Goal: Entertainment & Leisure: Consume media (video, audio)

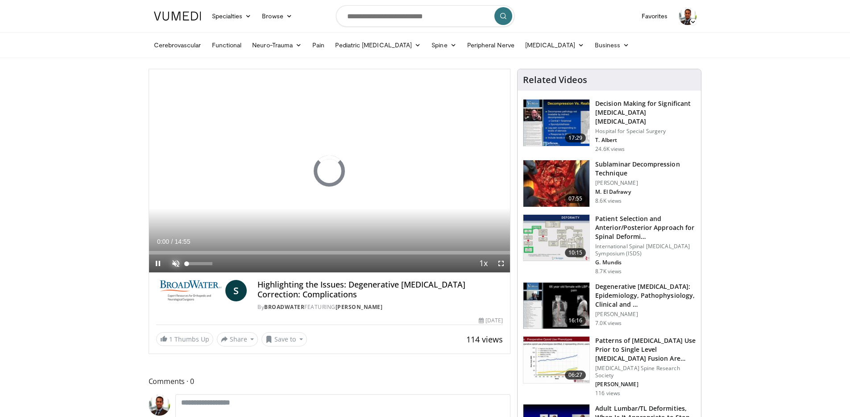
click at [175, 264] on span "Video Player" at bounding box center [176, 263] width 18 height 18
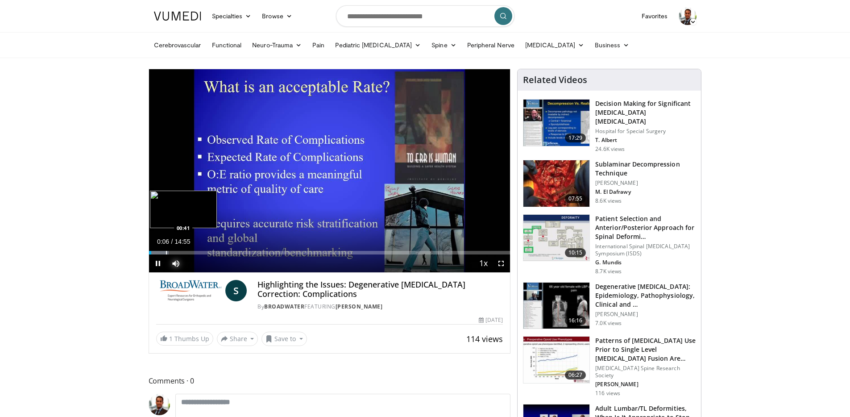
click at [166, 253] on div "Progress Bar" at bounding box center [166, 253] width 1 height 4
click at [186, 252] on div "Progress Bar" at bounding box center [186, 253] width 1 height 4
click at [213, 253] on div "Progress Bar" at bounding box center [213, 253] width 1 height 4
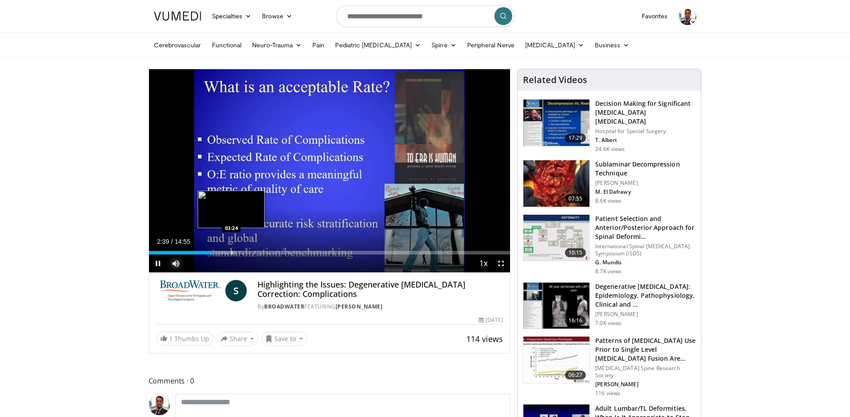
click at [231, 252] on div "Progress Bar" at bounding box center [231, 253] width 1 height 4
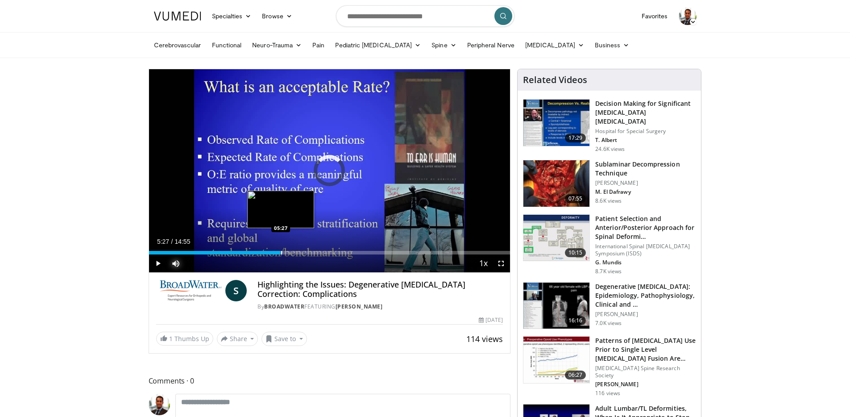
click at [281, 252] on div "Progress Bar" at bounding box center [281, 253] width 1 height 4
click at [317, 253] on div "Progress Bar" at bounding box center [317, 253] width 1 height 4
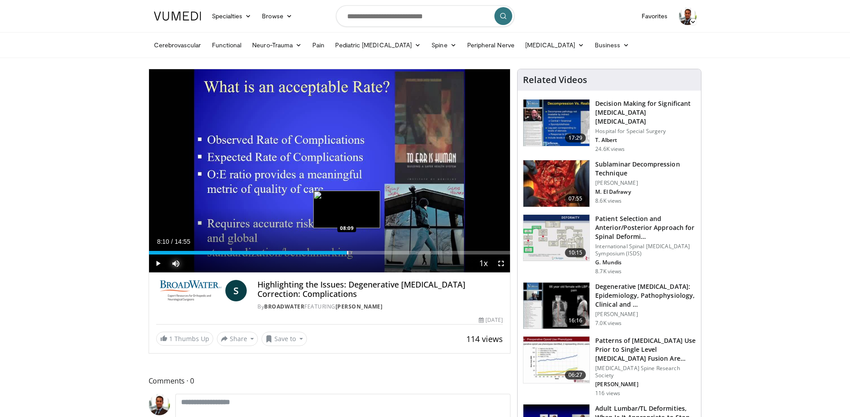
click at [347, 252] on div "Progress Bar" at bounding box center [347, 253] width 1 height 4
click at [358, 251] on div "Progress Bar" at bounding box center [358, 253] width 1 height 4
click at [369, 252] on div "Progress Bar" at bounding box center [369, 253] width 1 height 4
click at [385, 251] on div "Progress Bar" at bounding box center [385, 253] width 1 height 4
click at [407, 254] on div "Current Time 9:49 / Duration 14:55 Pause Skip Backward Skip Forward Mute 75% Lo…" at bounding box center [329, 263] width 361 height 18
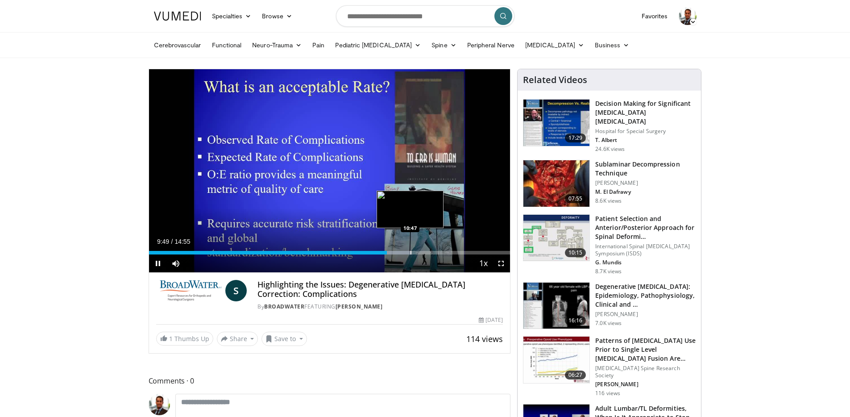
click at [410, 248] on div "Loaded : 72.69% 09:50 10:47" at bounding box center [329, 250] width 361 height 8
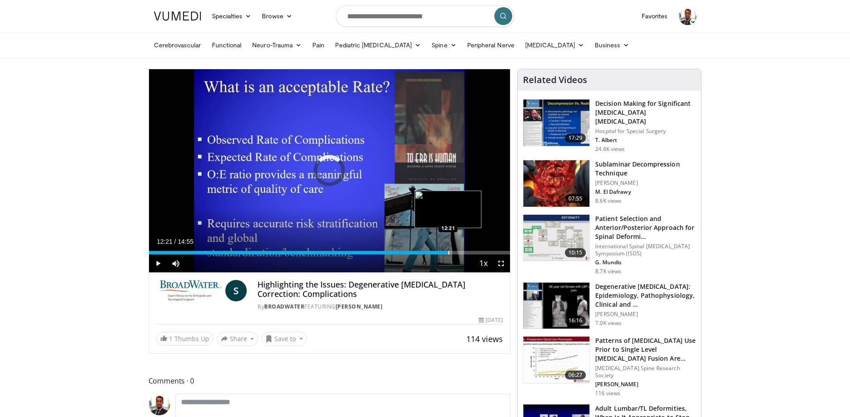
click at [448, 253] on div "Progress Bar" at bounding box center [448, 253] width 1 height 4
